Goal: Transaction & Acquisition: Purchase product/service

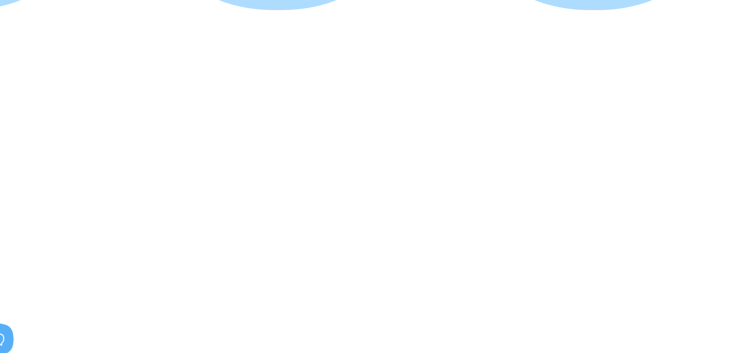
scroll to position [170, 0]
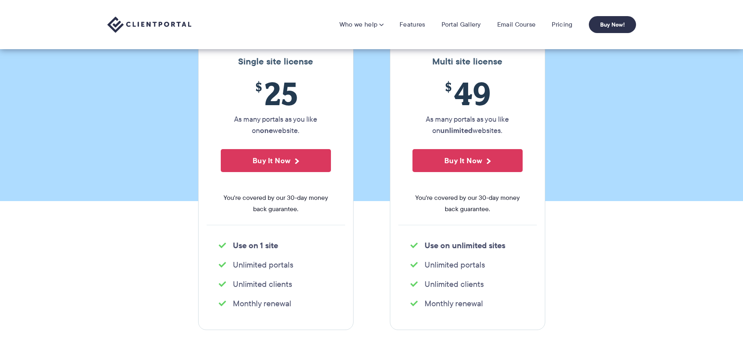
scroll to position [71, 0]
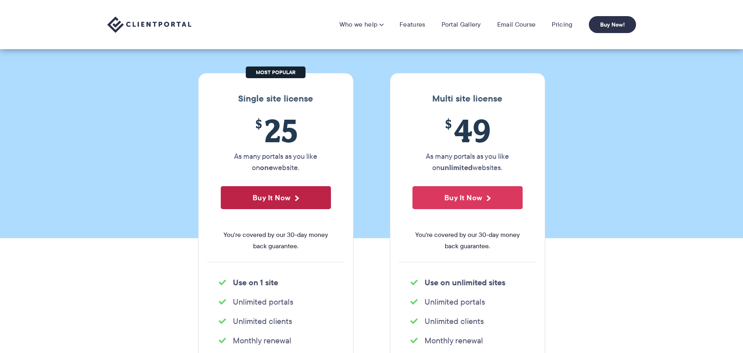
click at [269, 192] on button "Buy It Now" at bounding box center [276, 197] width 110 height 23
